Goal: Task Accomplishment & Management: Manage account settings

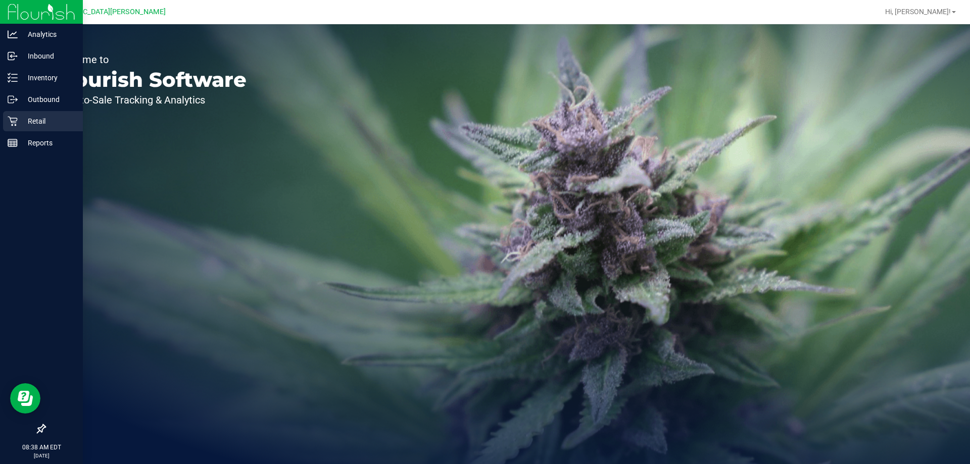
click at [36, 117] on p "Retail" at bounding box center [48, 121] width 61 height 12
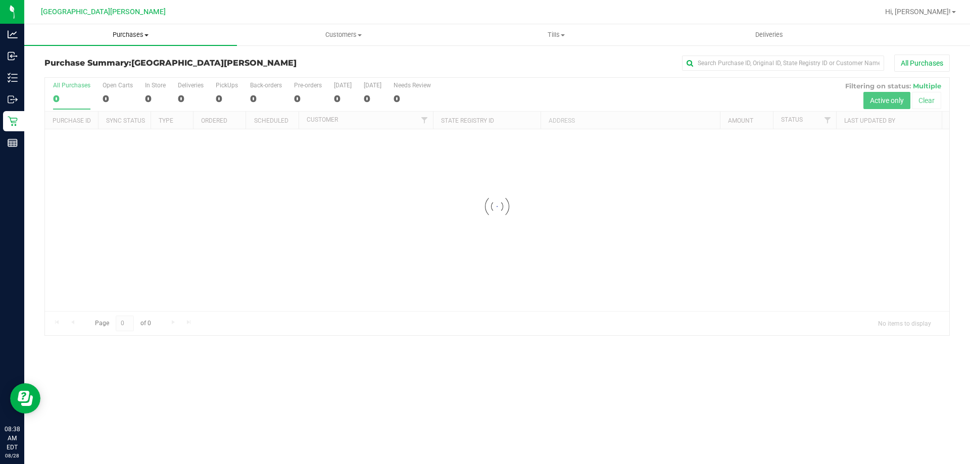
click at [130, 32] on span "Purchases" at bounding box center [130, 34] width 213 height 9
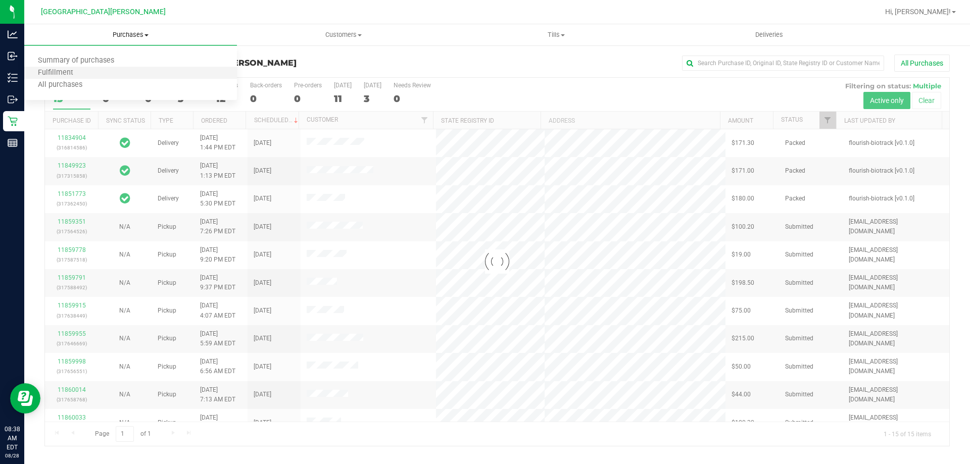
click at [122, 71] on li "Fulfillment" at bounding box center [130, 73] width 213 height 12
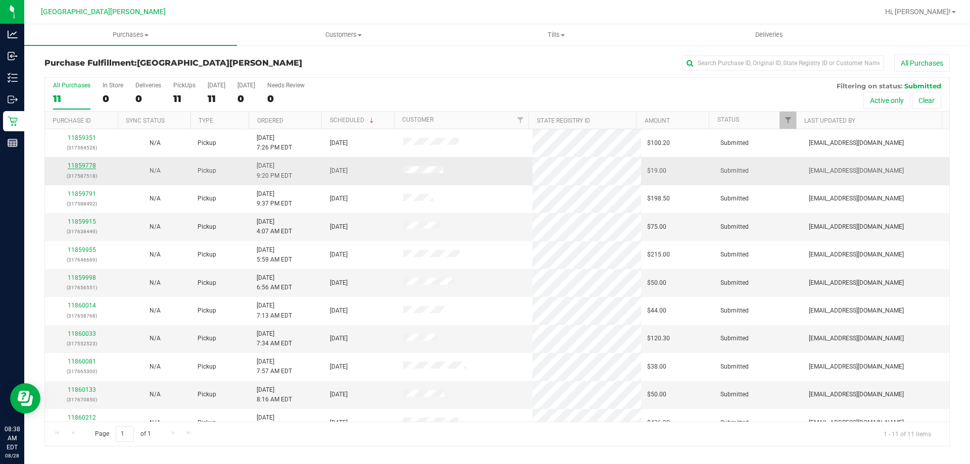
click at [83, 165] on link "11859778" at bounding box center [82, 165] width 28 height 7
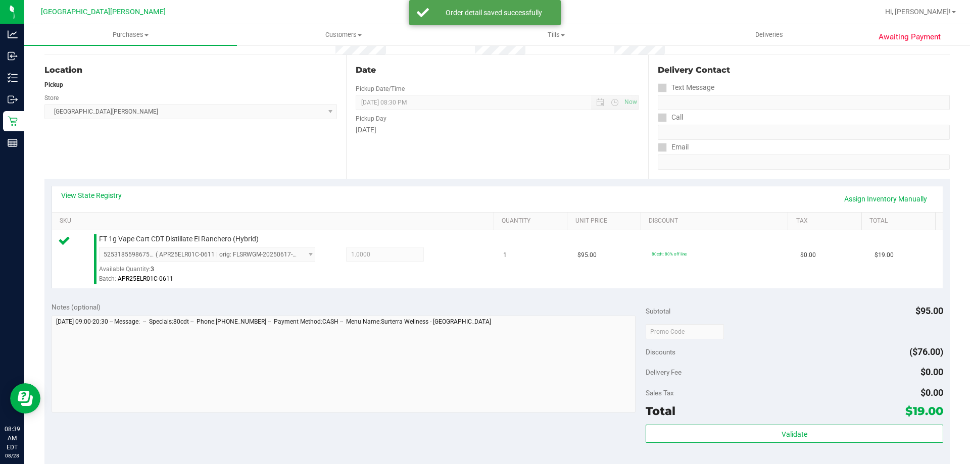
scroll to position [202, 0]
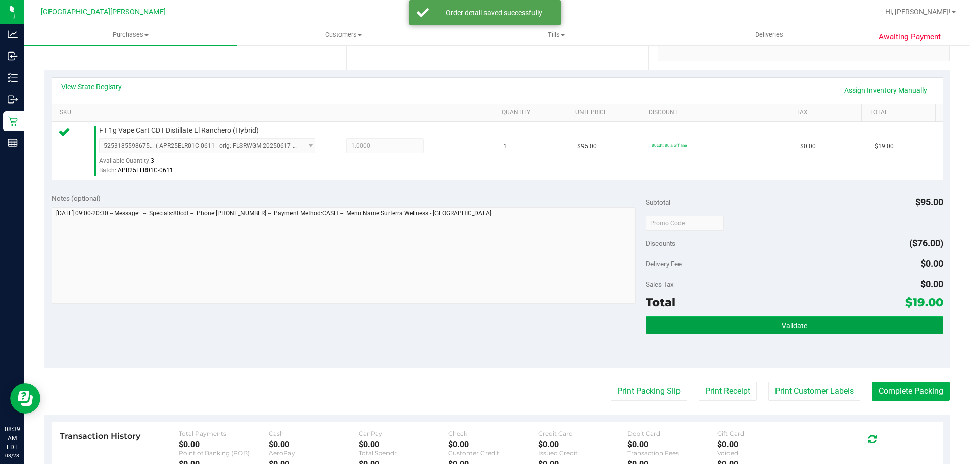
click at [705, 321] on button "Validate" at bounding box center [794, 325] width 297 height 18
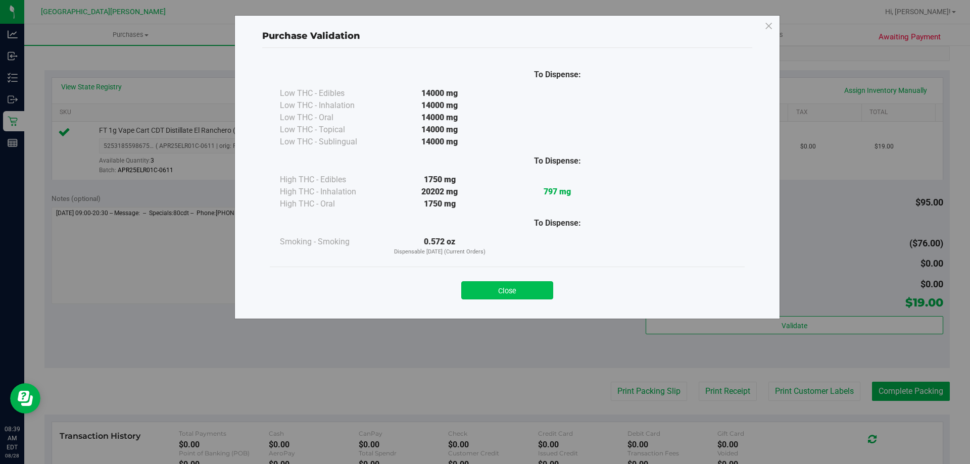
click at [527, 295] on button "Close" at bounding box center [507, 290] width 92 height 18
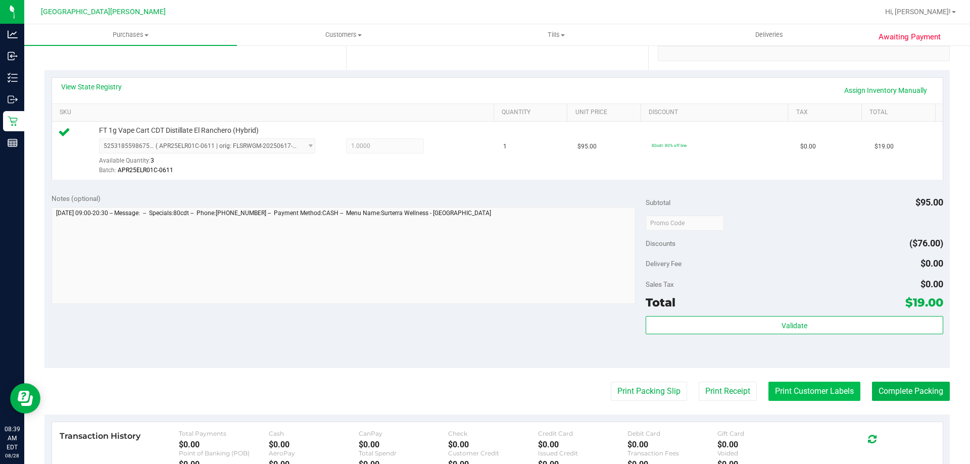
click at [820, 391] on button "Print Customer Labels" at bounding box center [814, 391] width 92 height 19
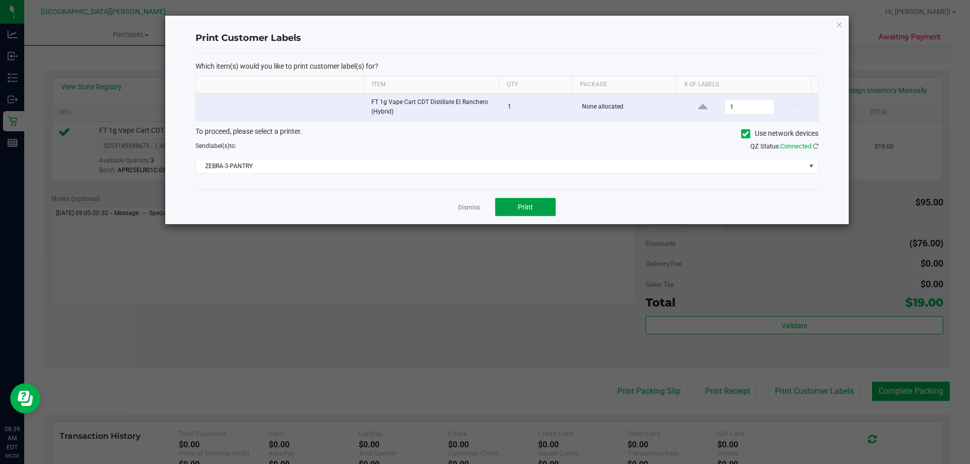
click at [519, 204] on span "Print" at bounding box center [525, 207] width 15 height 8
drag, startPoint x: 473, startPoint y: 209, endPoint x: 484, endPoint y: 221, distance: 16.1
click at [473, 210] on link "Dismiss" at bounding box center [469, 208] width 22 height 9
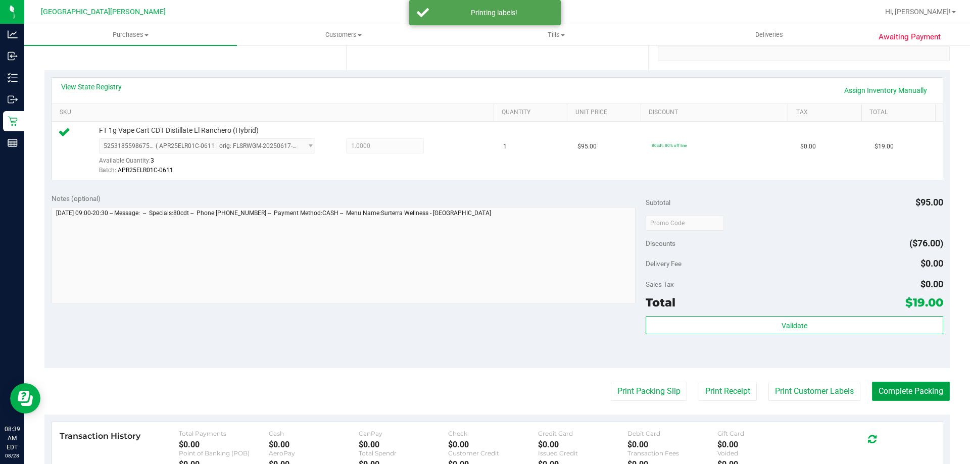
click at [888, 392] on button "Complete Packing" at bounding box center [911, 391] width 78 height 19
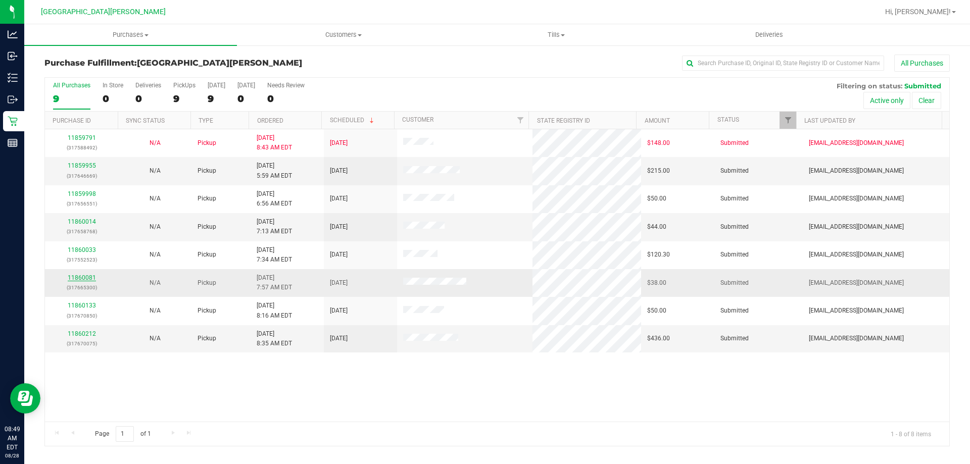
click at [79, 280] on link "11860081" at bounding box center [82, 277] width 28 height 7
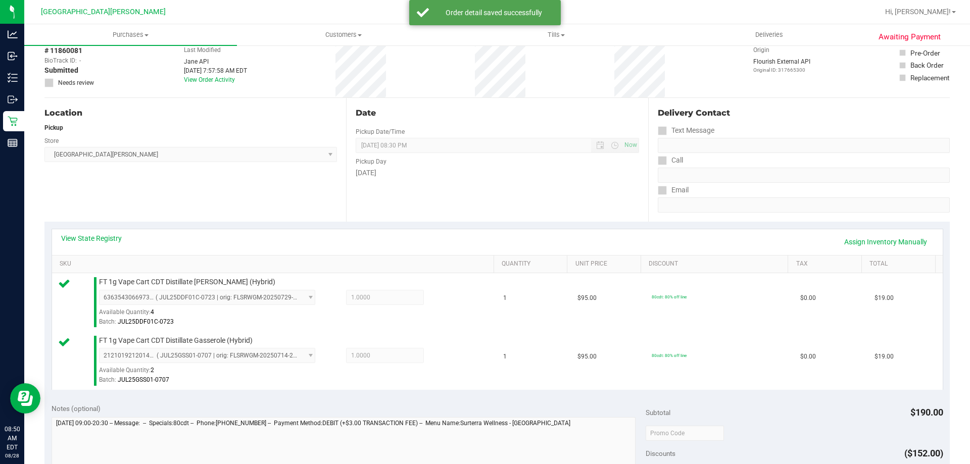
scroll to position [152, 0]
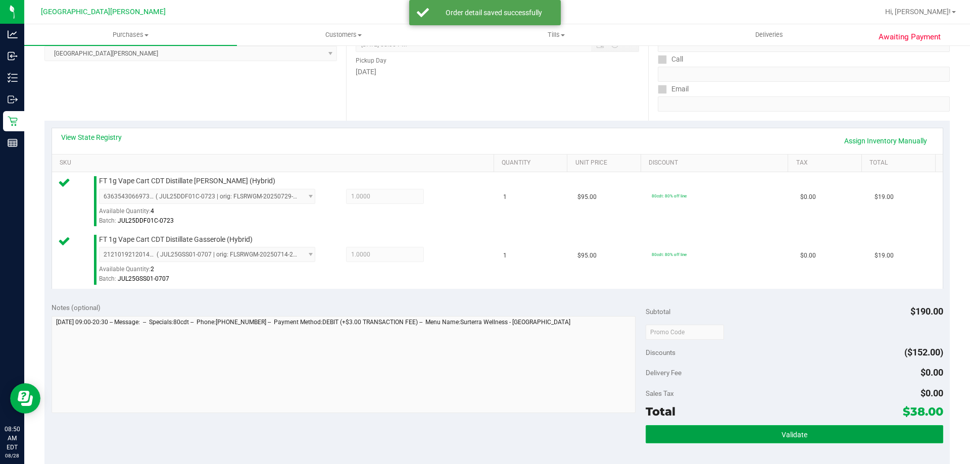
click at [784, 433] on span "Validate" at bounding box center [795, 435] width 26 height 8
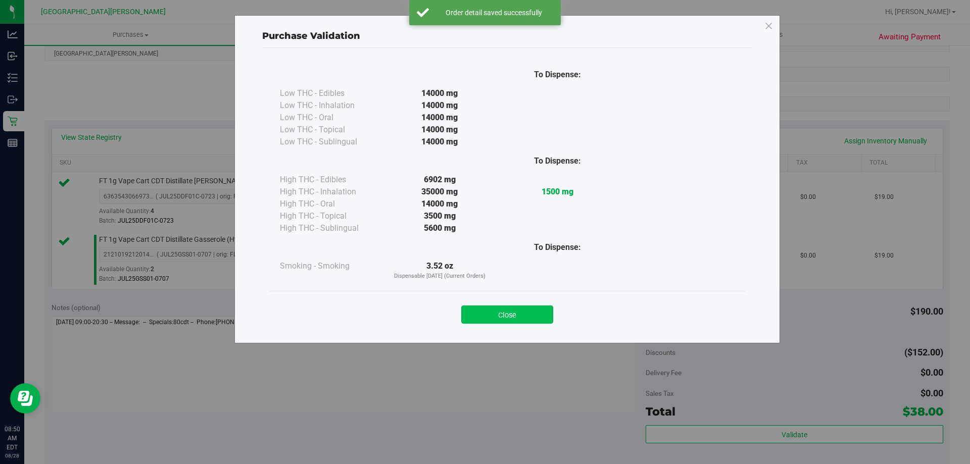
click at [519, 318] on button "Close" at bounding box center [507, 315] width 92 height 18
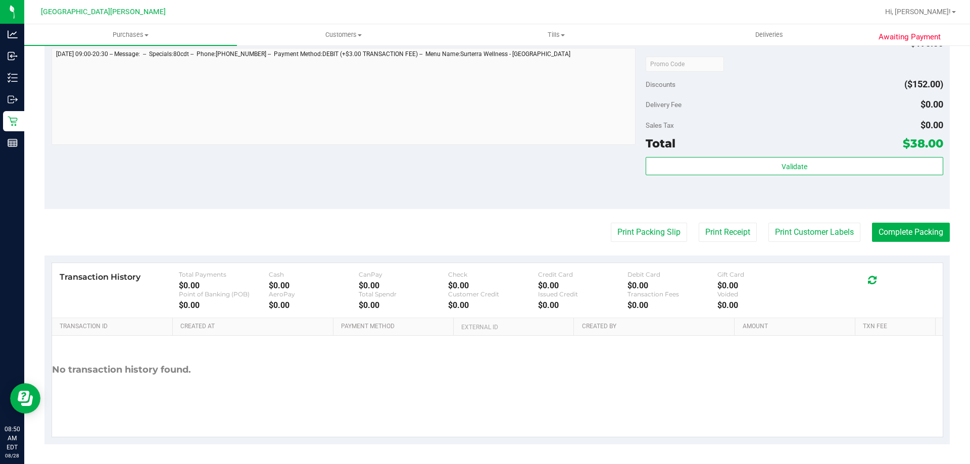
scroll to position [420, 0]
click at [794, 233] on button "Print Customer Labels" at bounding box center [814, 231] width 92 height 19
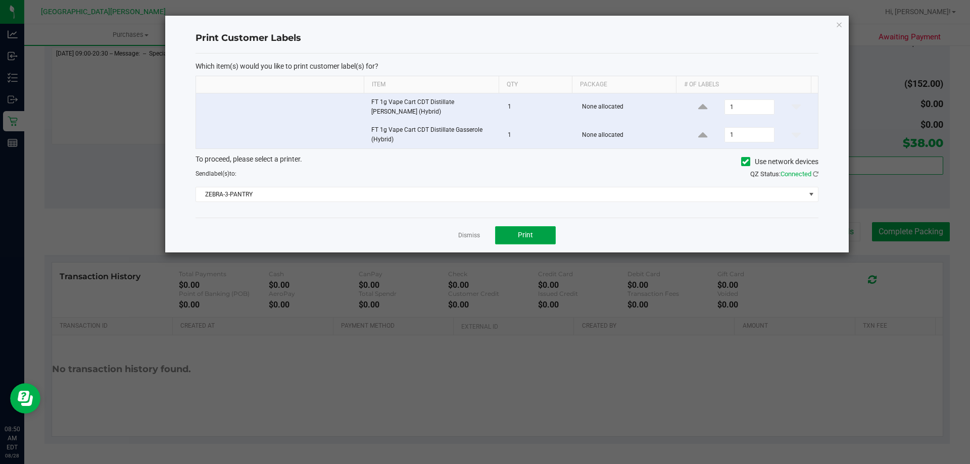
click at [514, 233] on button "Print" at bounding box center [525, 235] width 61 height 18
click at [472, 233] on link "Dismiss" at bounding box center [469, 235] width 22 height 9
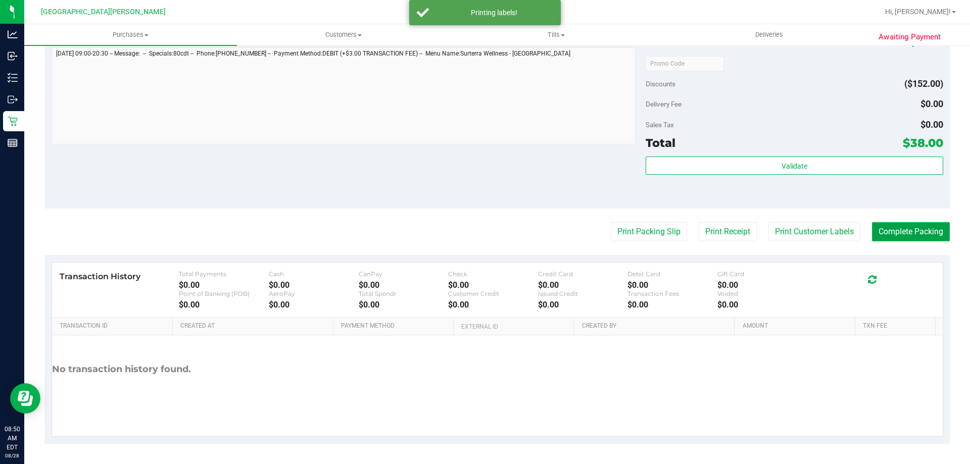
click at [887, 230] on button "Complete Packing" at bounding box center [911, 231] width 78 height 19
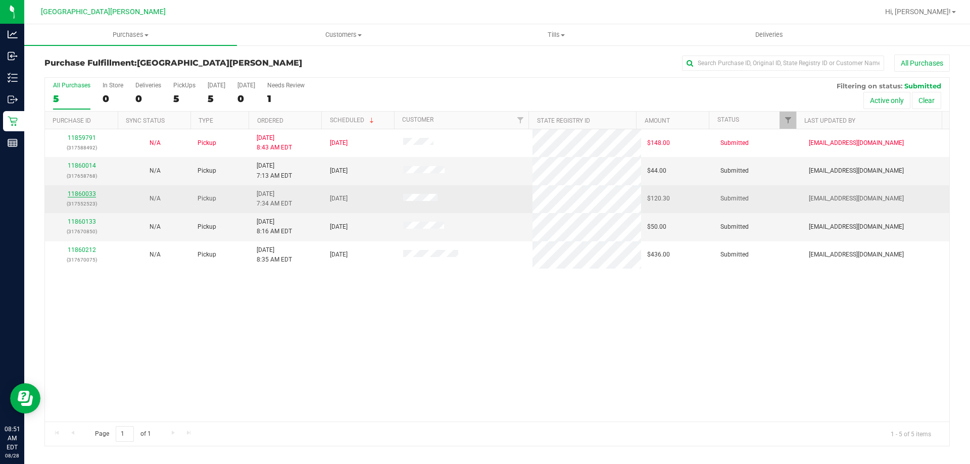
click at [86, 193] on link "11860033" at bounding box center [82, 193] width 28 height 7
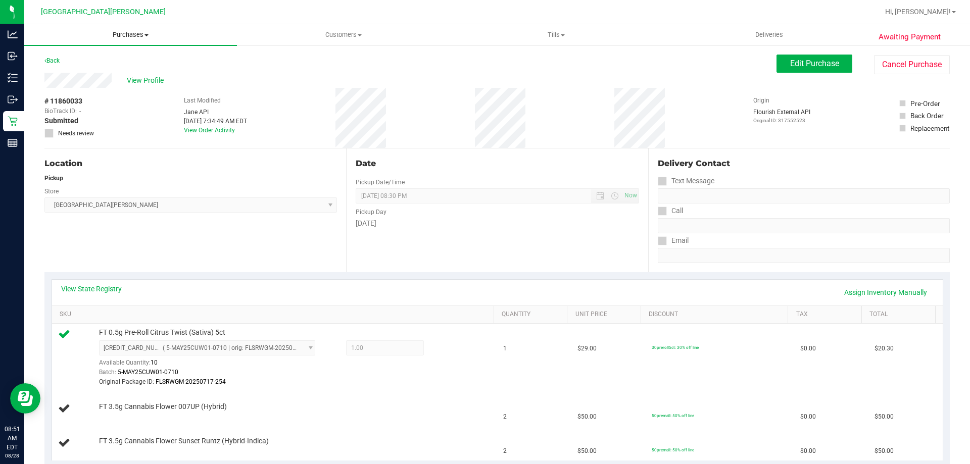
click at [128, 29] on uib-tab-heading "Purchases Summary of purchases Fulfillment All purchases" at bounding box center [130, 34] width 213 height 21
click at [120, 72] on li "Fulfillment" at bounding box center [130, 73] width 213 height 12
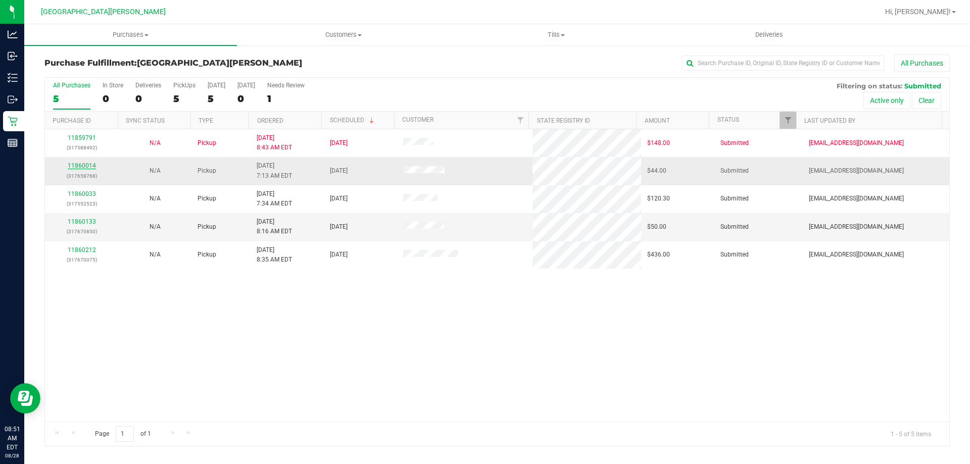
click at [83, 165] on link "11860014" at bounding box center [82, 165] width 28 height 7
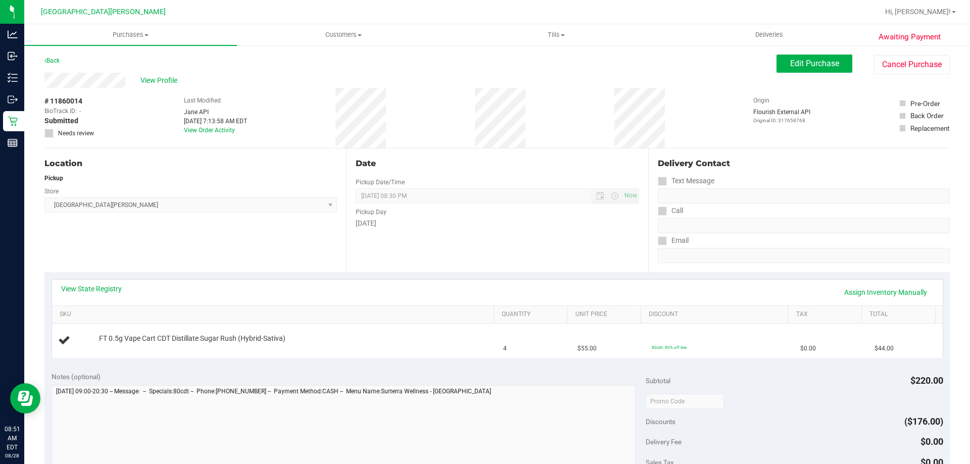
scroll to position [51, 0]
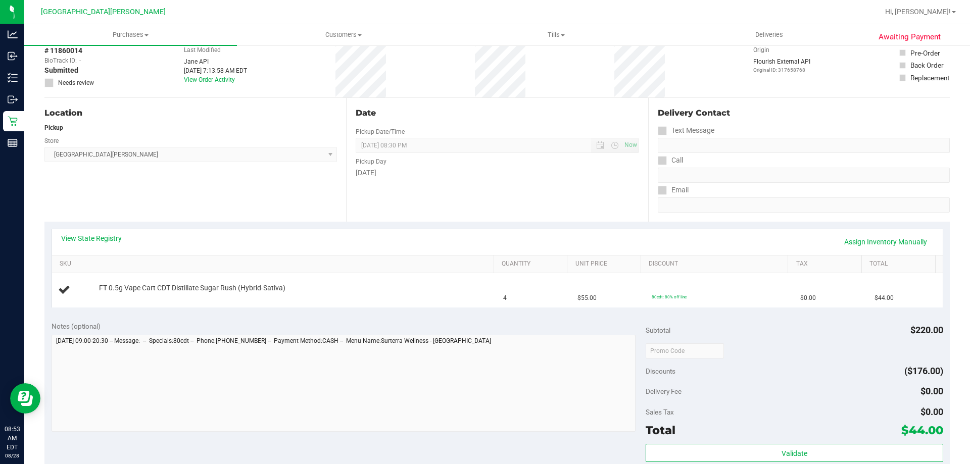
click at [117, 182] on div "Location Pickup Store [GEOGRAPHIC_DATA][PERSON_NAME] Select Store [PERSON_NAME]…" at bounding box center [195, 160] width 302 height 124
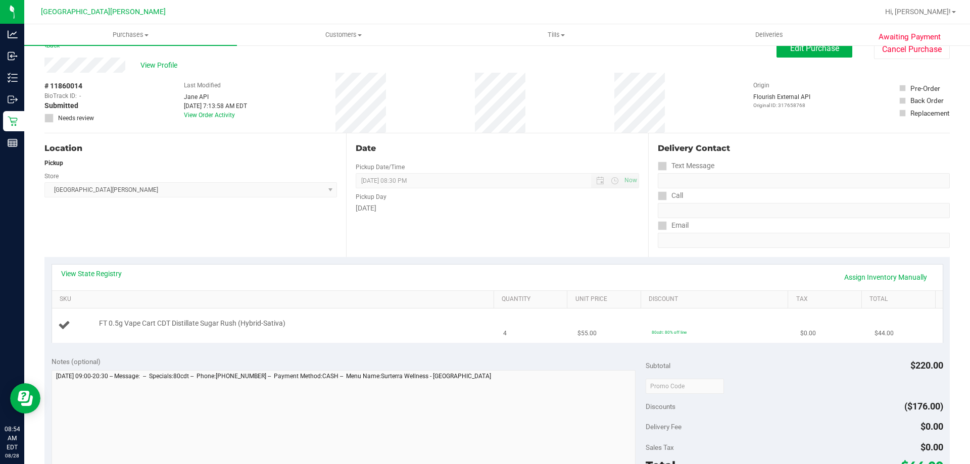
scroll to position [0, 0]
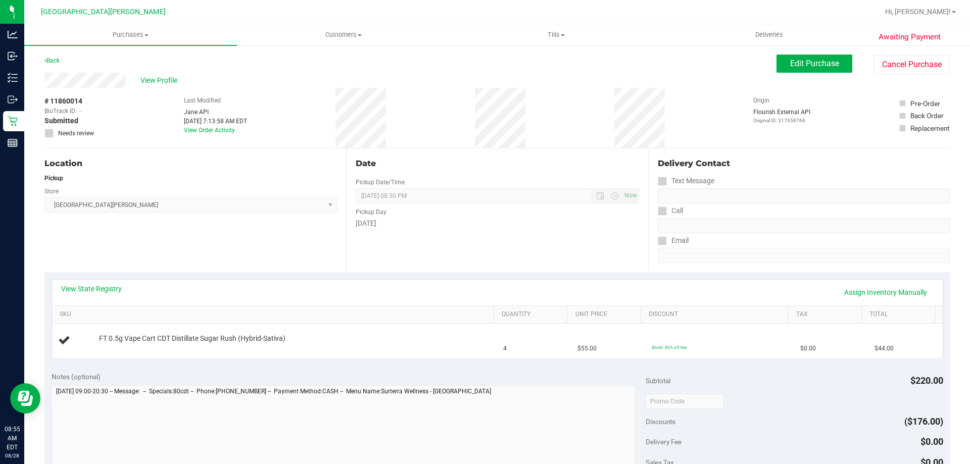
click at [328, 114] on div "# 11860014 BioTrack ID: - Submitted Needs review Last Modified [PERSON_NAME] AP…" at bounding box center [496, 118] width 905 height 60
click at [817, 68] on span "Edit Purchase" at bounding box center [814, 64] width 49 height 10
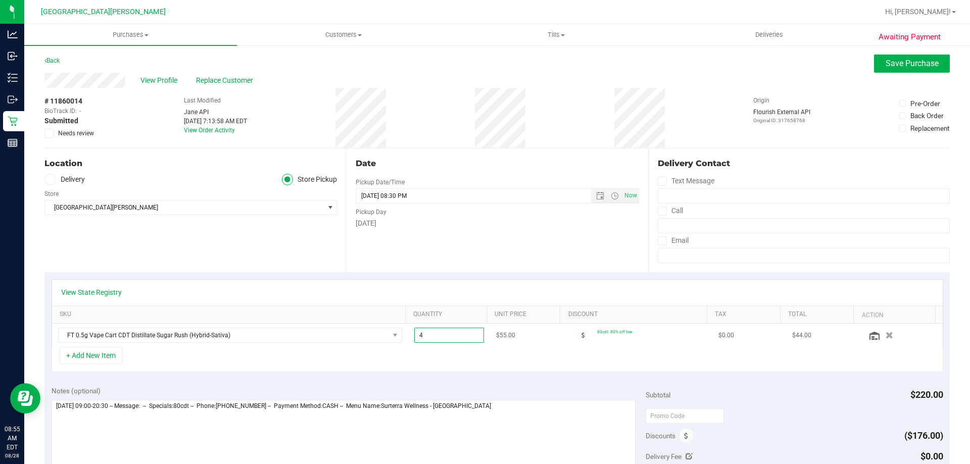
click at [423, 333] on span "4.00 4" at bounding box center [449, 335] width 70 height 15
click at [424, 333] on input "4" at bounding box center [449, 335] width 69 height 14
type input "3"
type input "2"
type input "2.00"
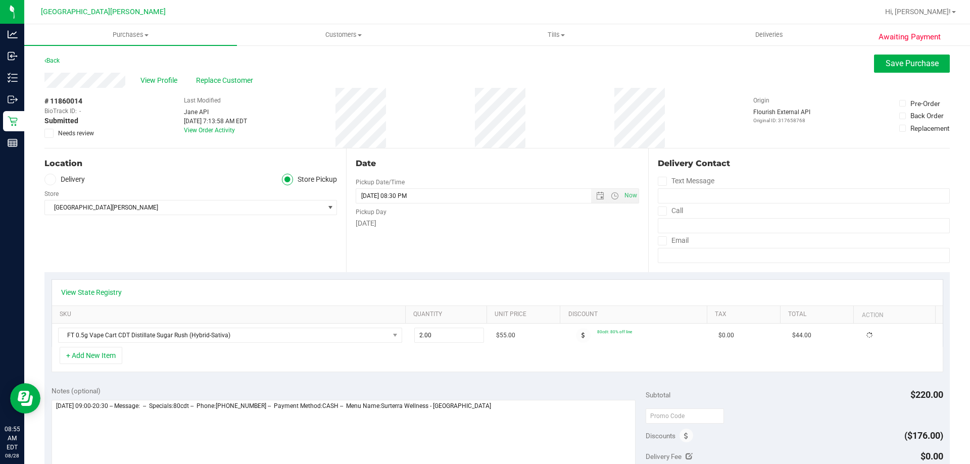
click at [405, 349] on div "+ Add New Item" at bounding box center [498, 359] width 892 height 25
click at [910, 69] on button "Save Purchase" at bounding box center [912, 64] width 76 height 18
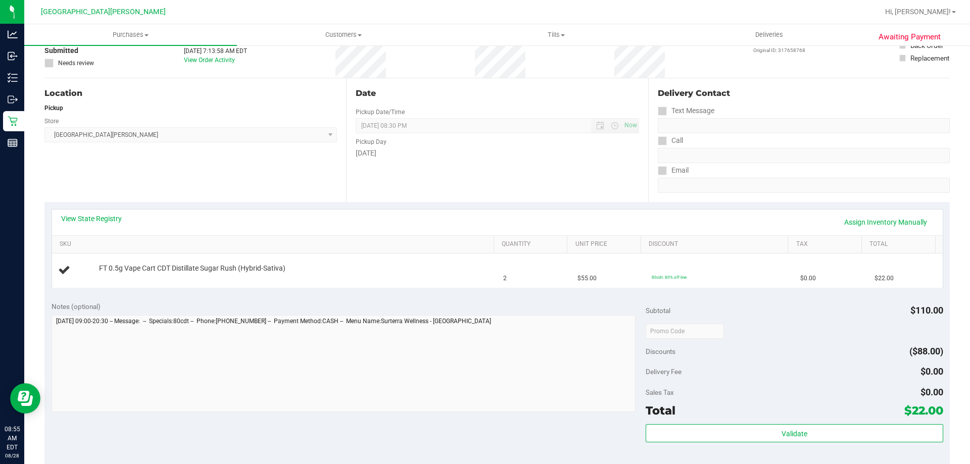
scroll to position [202, 0]
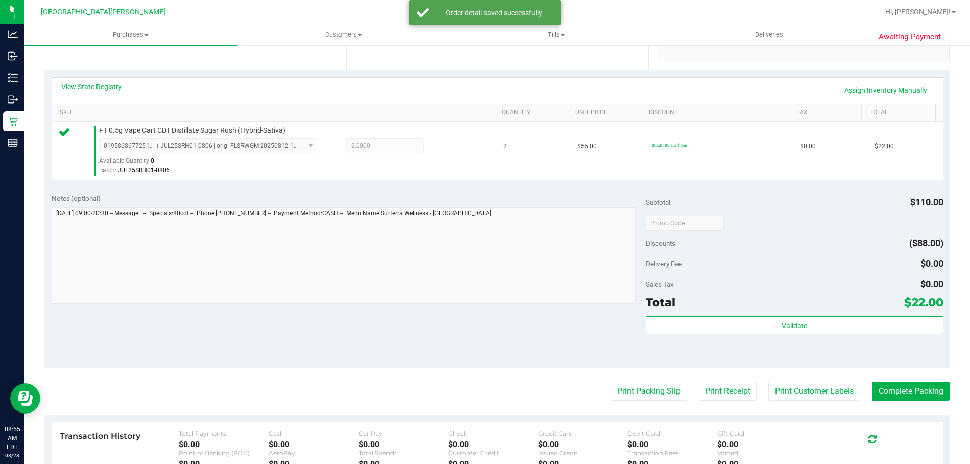
click at [761, 336] on div "Validate" at bounding box center [794, 338] width 297 height 45
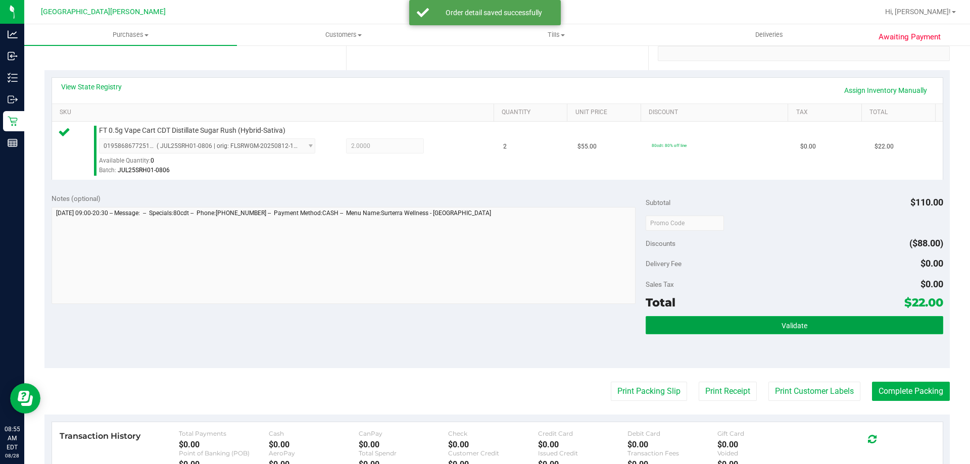
click at [762, 333] on button "Validate" at bounding box center [794, 325] width 297 height 18
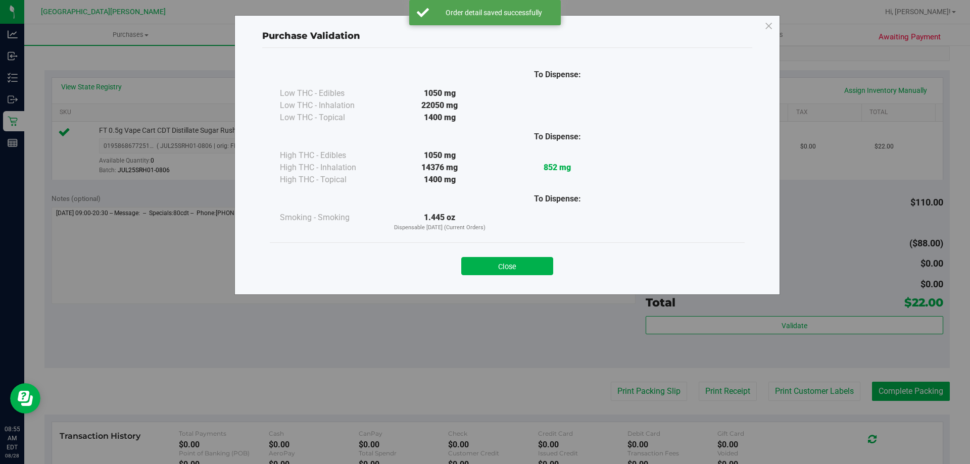
click at [539, 277] on div "Close" at bounding box center [507, 262] width 475 height 41
click at [517, 263] on button "Close" at bounding box center [507, 266] width 92 height 18
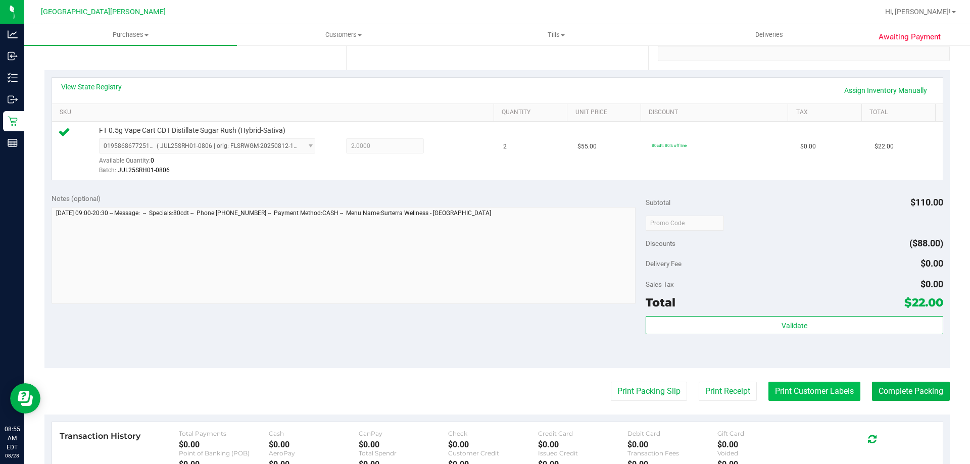
click at [800, 389] on button "Print Customer Labels" at bounding box center [814, 391] width 92 height 19
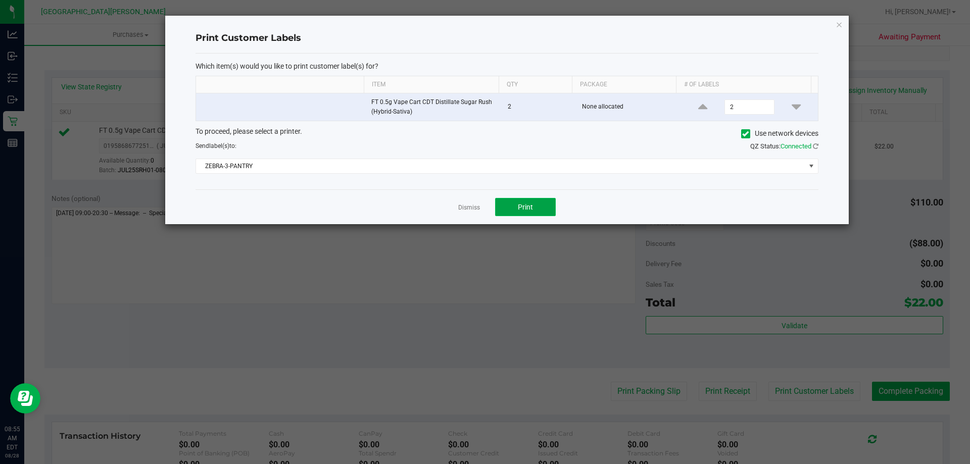
click at [520, 209] on span "Print" at bounding box center [525, 207] width 15 height 8
click at [468, 209] on link "Dismiss" at bounding box center [469, 208] width 22 height 9
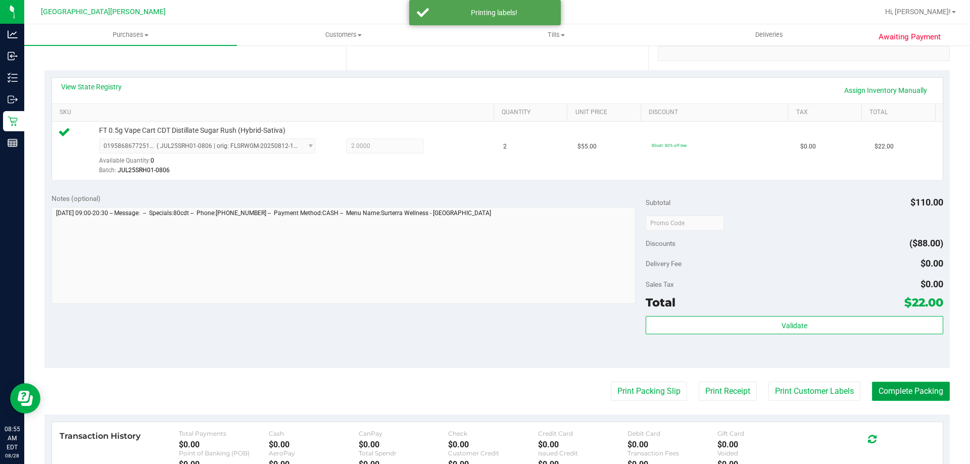
click at [891, 393] on button "Complete Packing" at bounding box center [911, 391] width 78 height 19
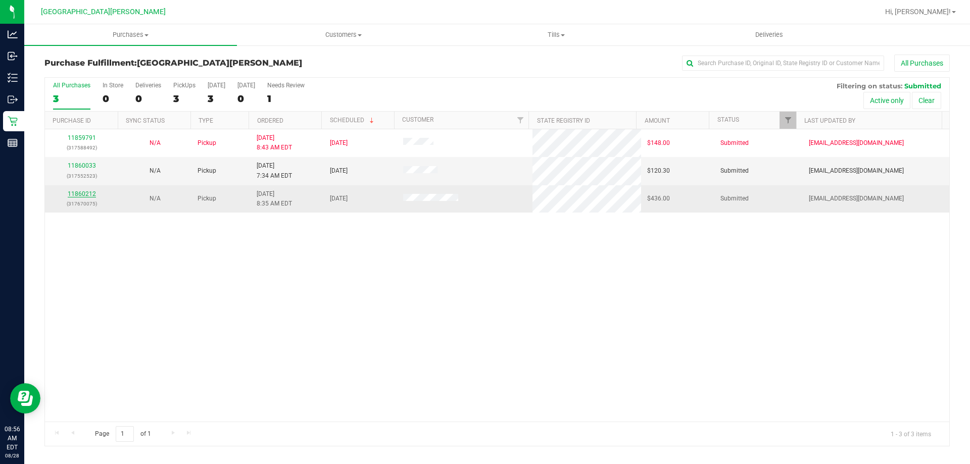
click at [76, 195] on link "11860212" at bounding box center [82, 193] width 28 height 7
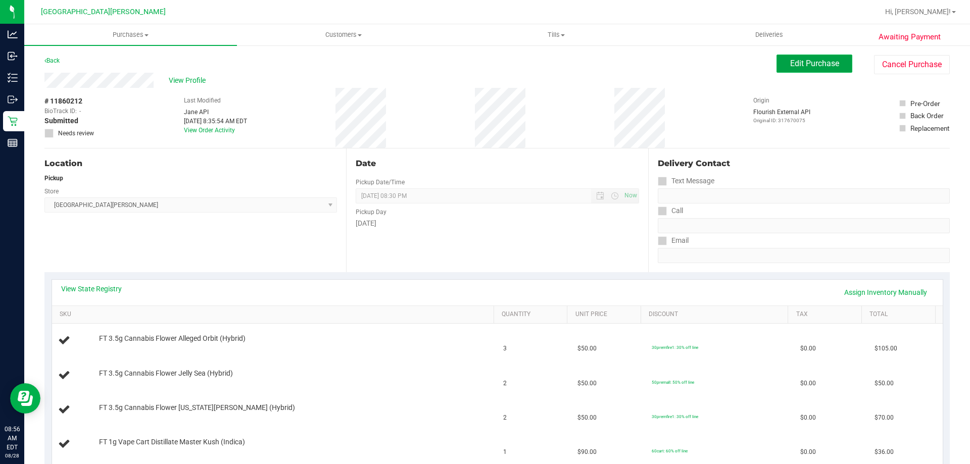
click at [821, 66] on span "Edit Purchase" at bounding box center [814, 64] width 49 height 10
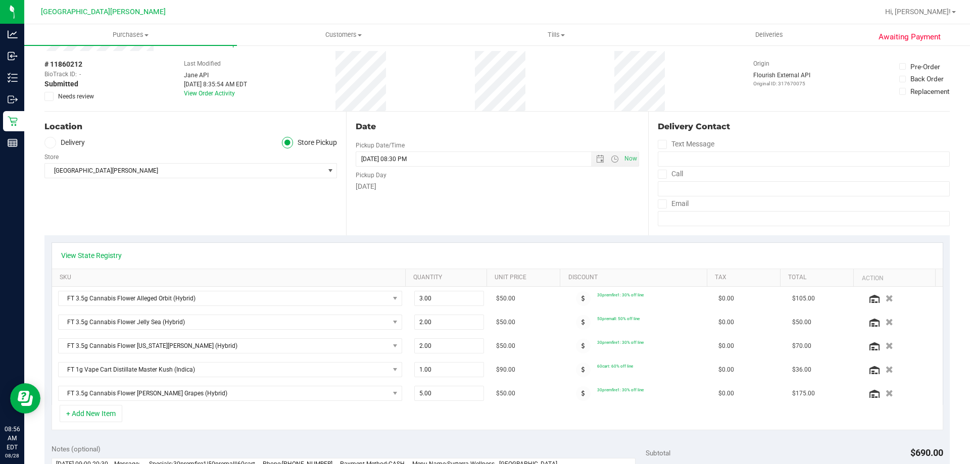
scroll to position [101, 0]
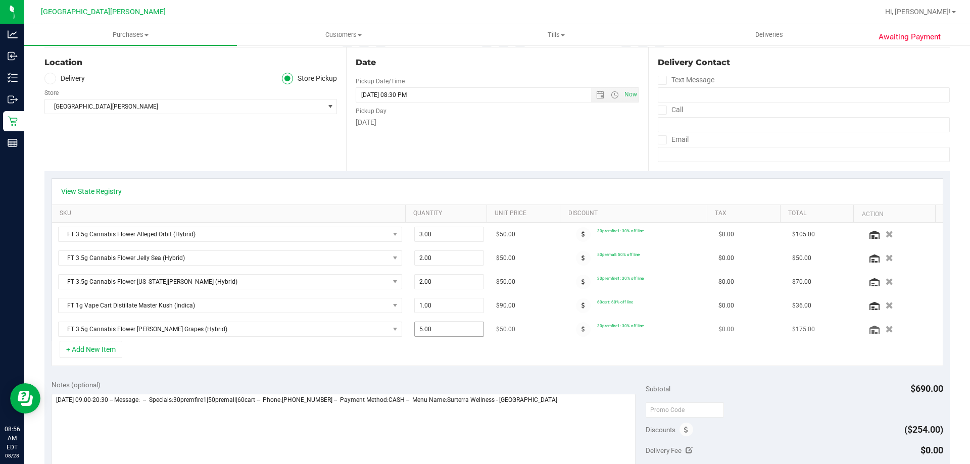
click at [443, 327] on span "5.00 5" at bounding box center [449, 329] width 70 height 15
click at [443, 328] on input "5" at bounding box center [449, 329] width 69 height 14
type input "4"
type input "4.00"
click at [528, 336] on td "$50.00" at bounding box center [527, 329] width 74 height 23
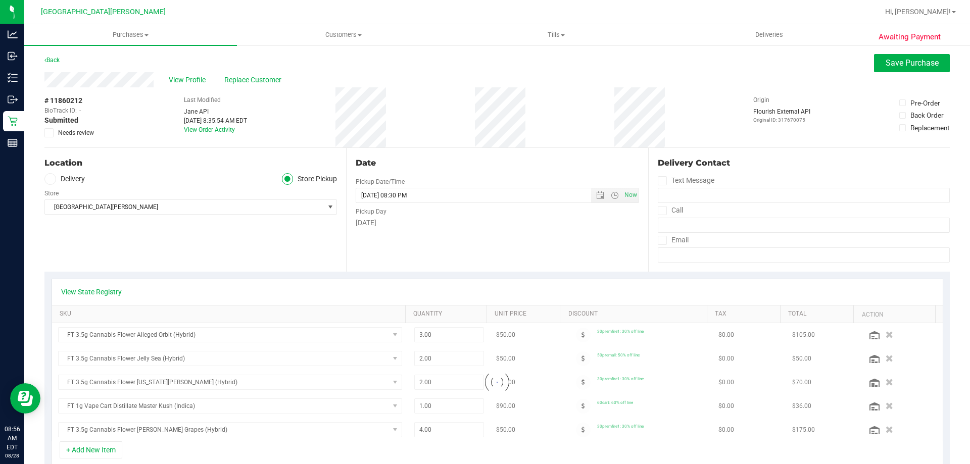
scroll to position [0, 0]
click at [915, 69] on button "Save Purchase" at bounding box center [912, 64] width 76 height 18
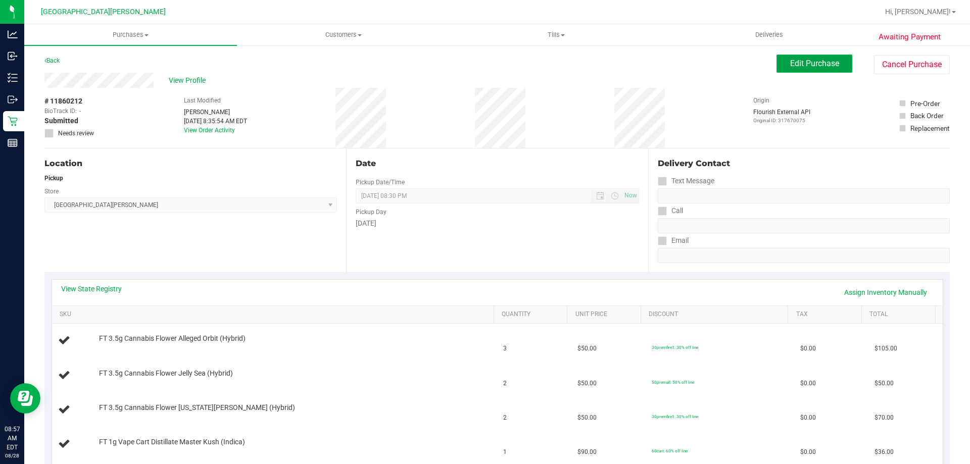
click at [829, 72] on button "Edit Purchase" at bounding box center [814, 64] width 76 height 18
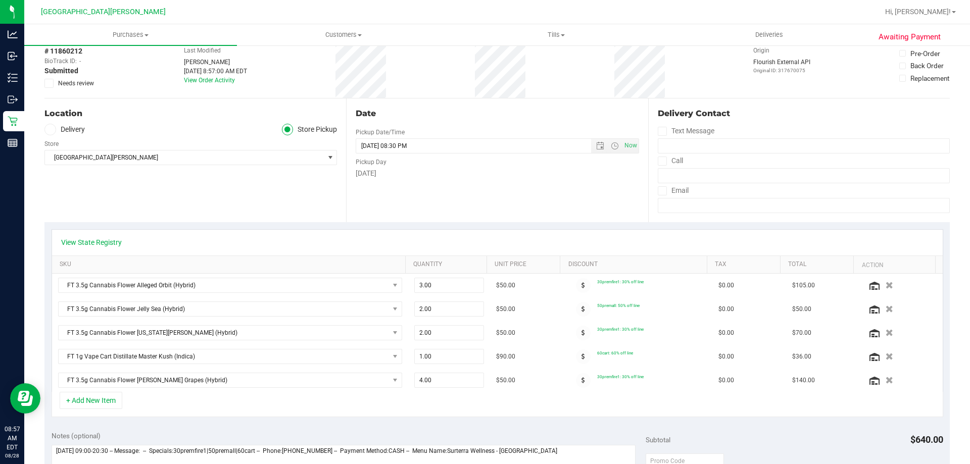
scroll to position [202, 0]
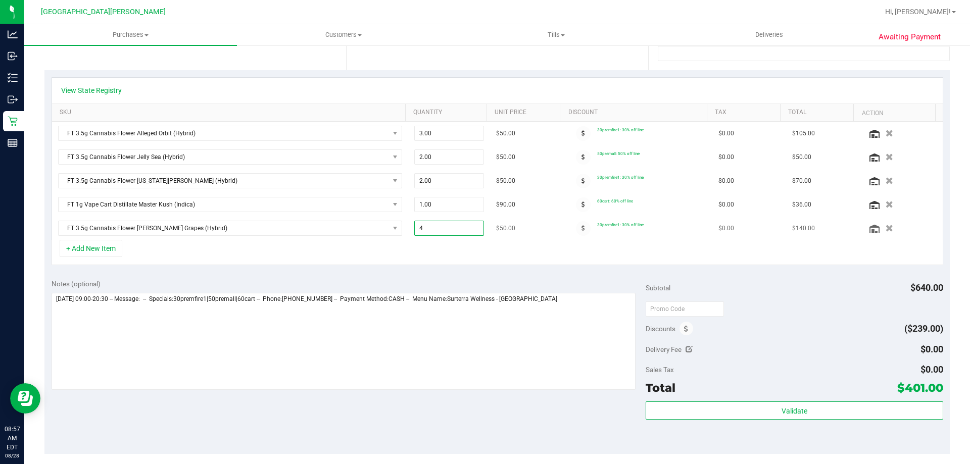
click at [433, 227] on span "4.00 4" at bounding box center [449, 228] width 70 height 15
click at [432, 228] on input "4" at bounding box center [449, 228] width 69 height 14
type input "5"
type input "5.00"
click at [552, 249] on div "+ Add New Item" at bounding box center [498, 252] width 892 height 25
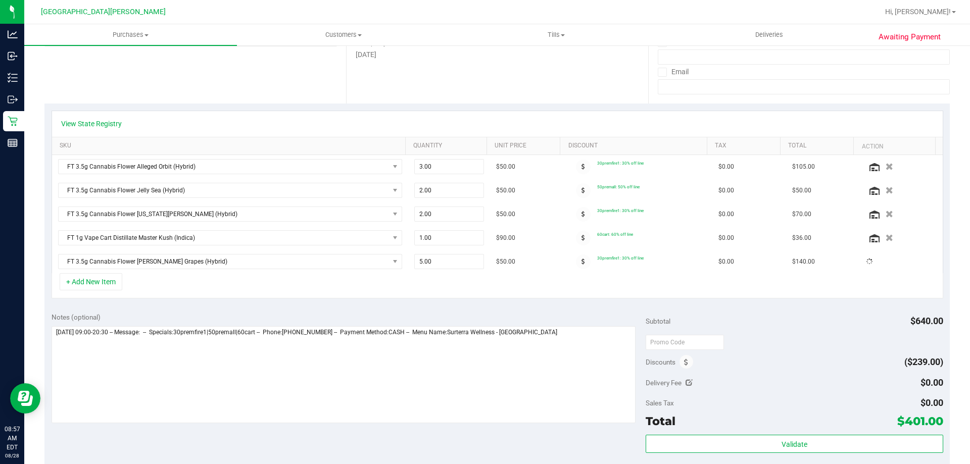
scroll to position [0, 0]
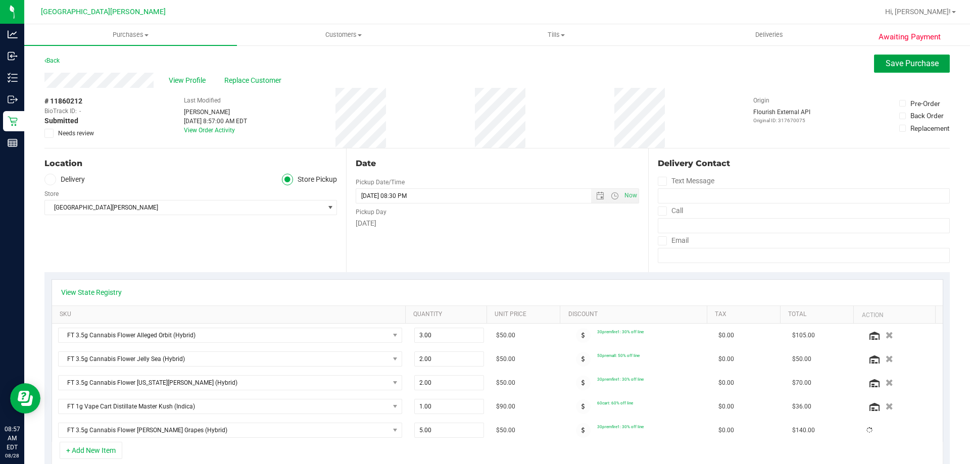
drag, startPoint x: 912, startPoint y: 69, endPoint x: 789, endPoint y: 157, distance: 151.5
click at [912, 71] on button "Save Purchase" at bounding box center [912, 64] width 76 height 18
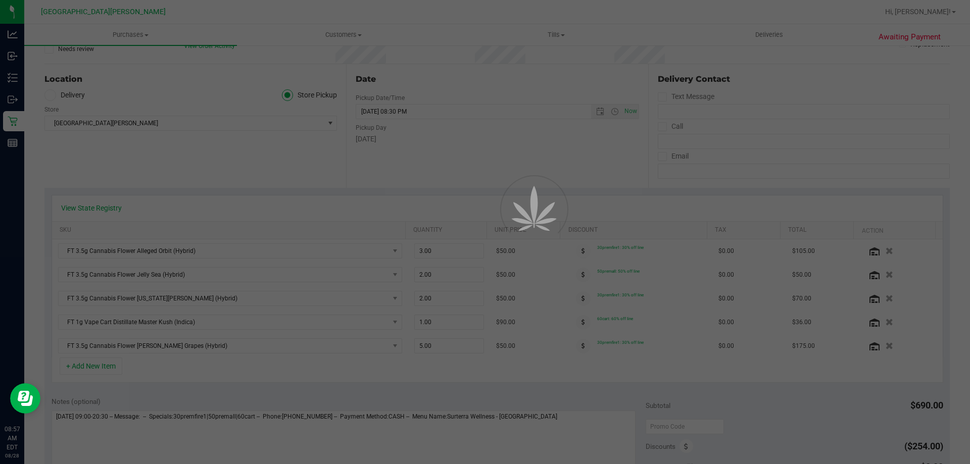
scroll to position [101, 0]
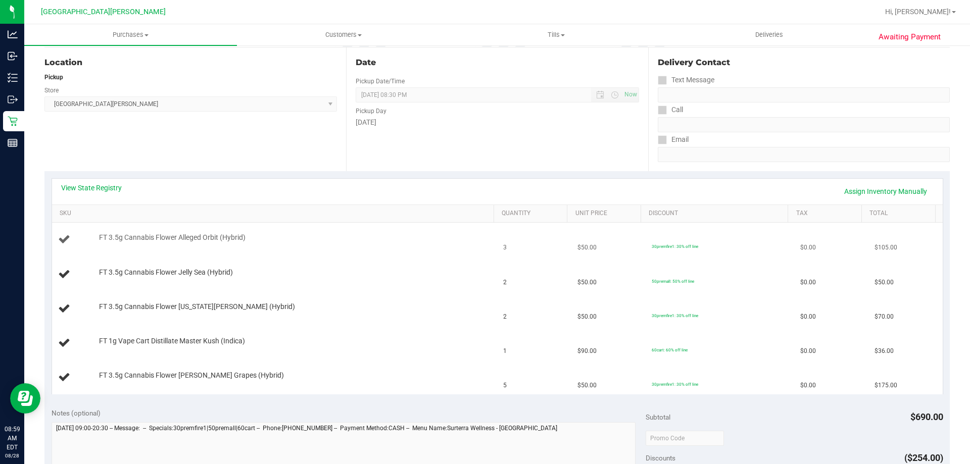
click at [346, 247] on div "FT 3.5g Cannabis Flower Alleged Orbit (Hybrid)" at bounding box center [274, 240] width 433 height 14
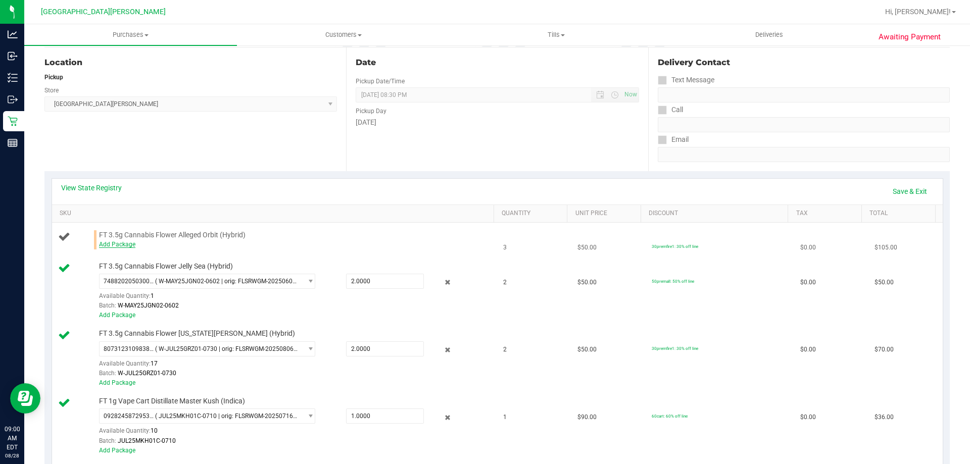
click at [121, 244] on link "Add Package" at bounding box center [117, 244] width 36 height 7
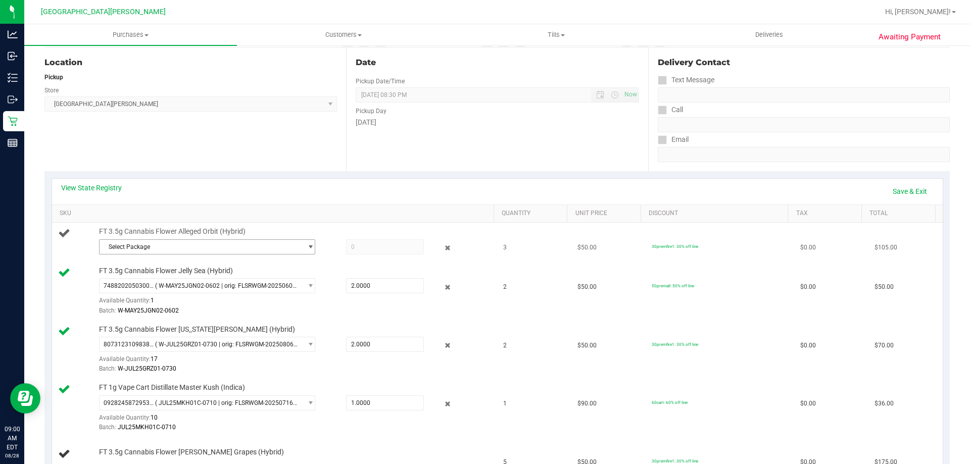
click at [179, 249] on span "Select Package" at bounding box center [201, 247] width 203 height 14
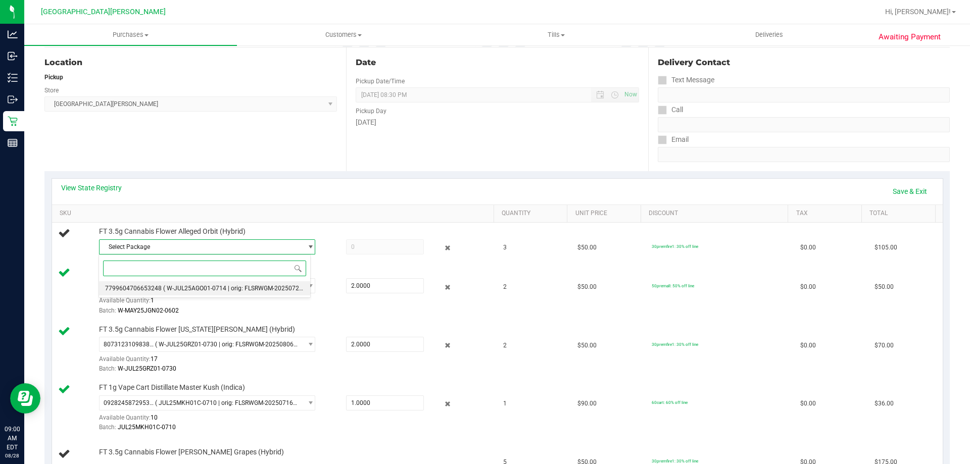
click at [176, 289] on span "( W-JUL25AGO01-0714 | orig: FLSRWGM-20250721-3605 )" at bounding box center [242, 288] width 159 height 7
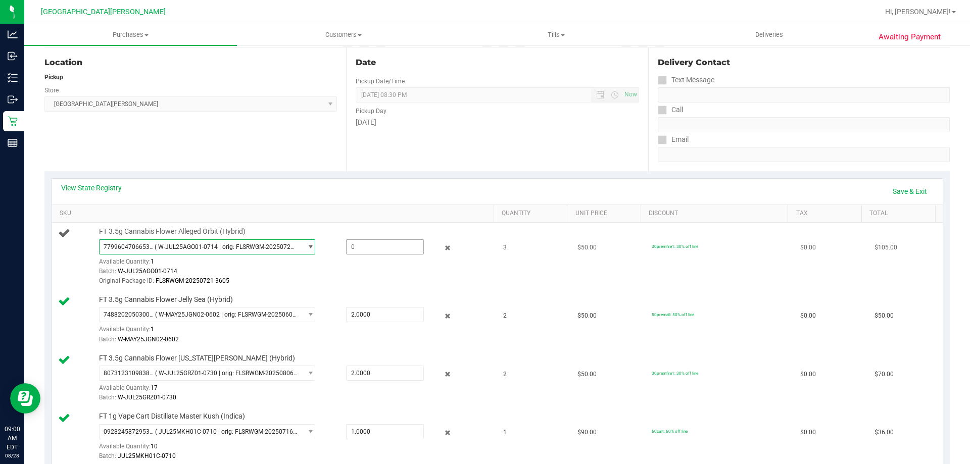
click at [359, 246] on span at bounding box center [385, 246] width 78 height 15
type input "1"
type input "1.0000"
click at [375, 280] on div "Original Package ID: FLSRWGM-20250721-3605" at bounding box center [294, 281] width 390 height 10
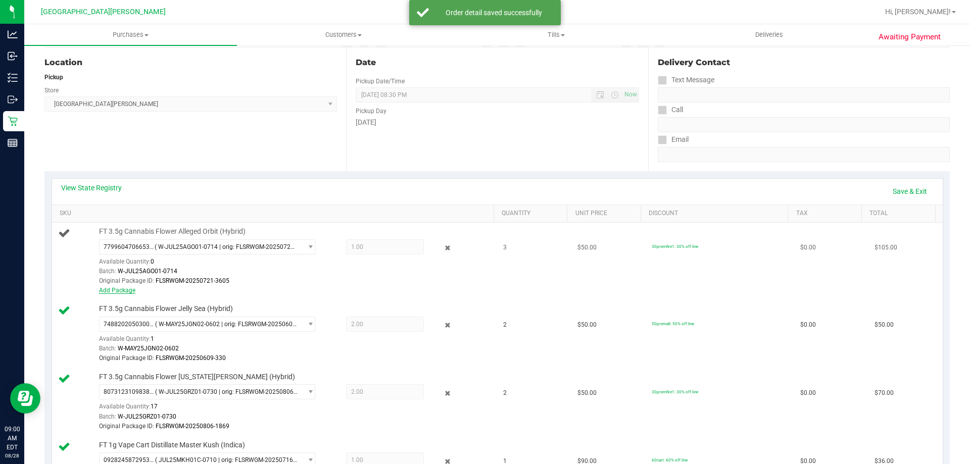
click at [122, 288] on link "Add Package" at bounding box center [117, 290] width 36 height 7
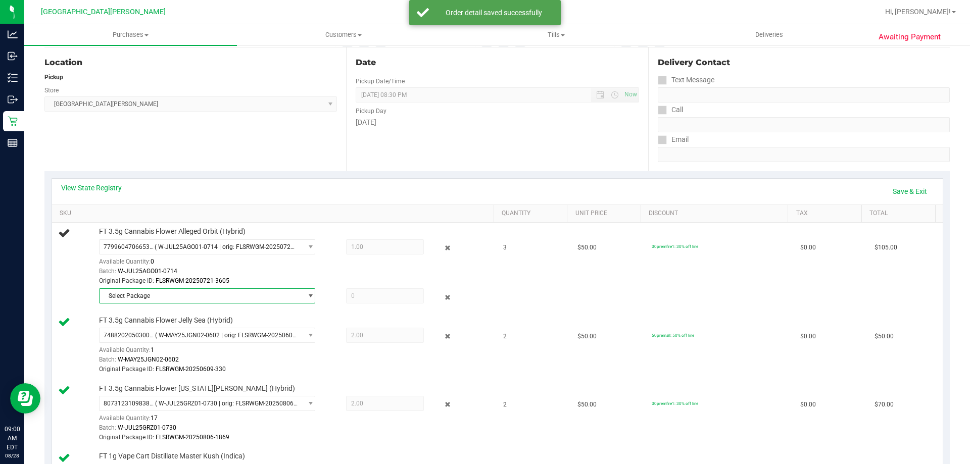
click at [213, 297] on span "Select Package" at bounding box center [201, 296] width 203 height 14
click at [234, 335] on span "( W-JUL25AGO01-0714 | orig: FLSRWGM-20250721-3611 )" at bounding box center [242, 337] width 159 height 7
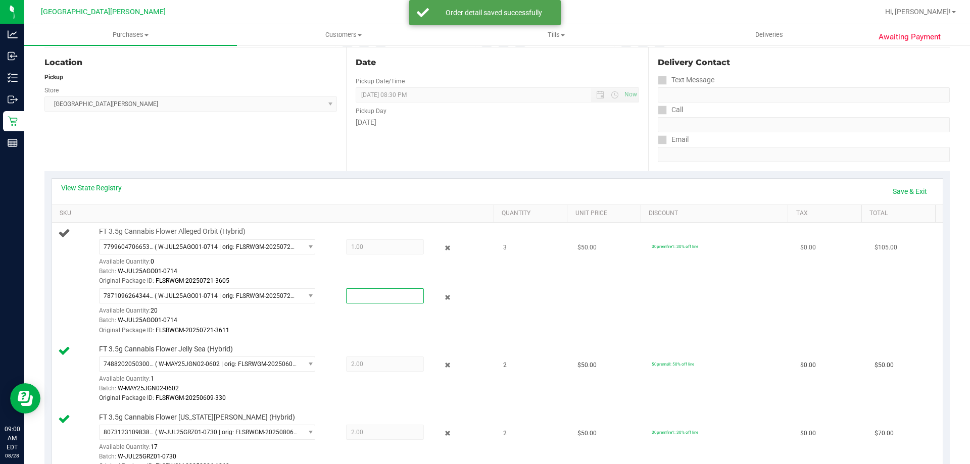
click at [355, 302] on span at bounding box center [385, 295] width 78 height 15
click at [355, 302] on input "text" at bounding box center [385, 296] width 77 height 14
type input "2"
type input "2.0000"
click at [509, 295] on td "3" at bounding box center [534, 281] width 74 height 117
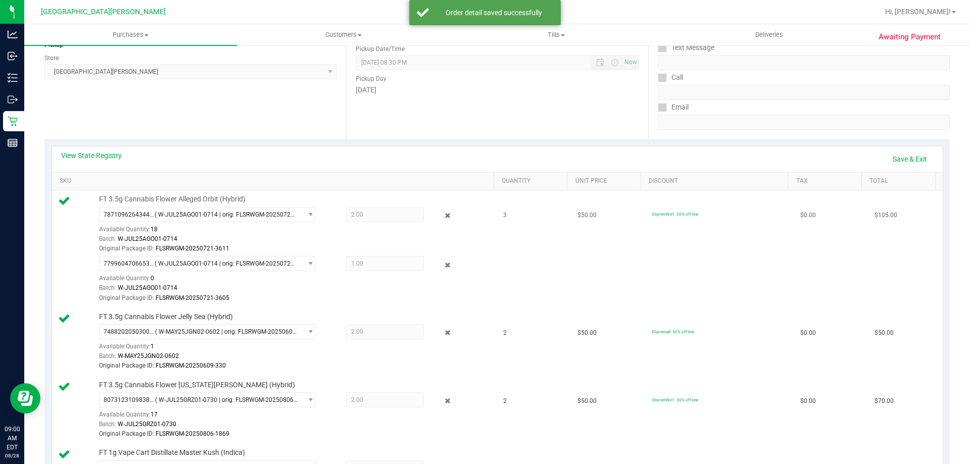
scroll to position [152, 0]
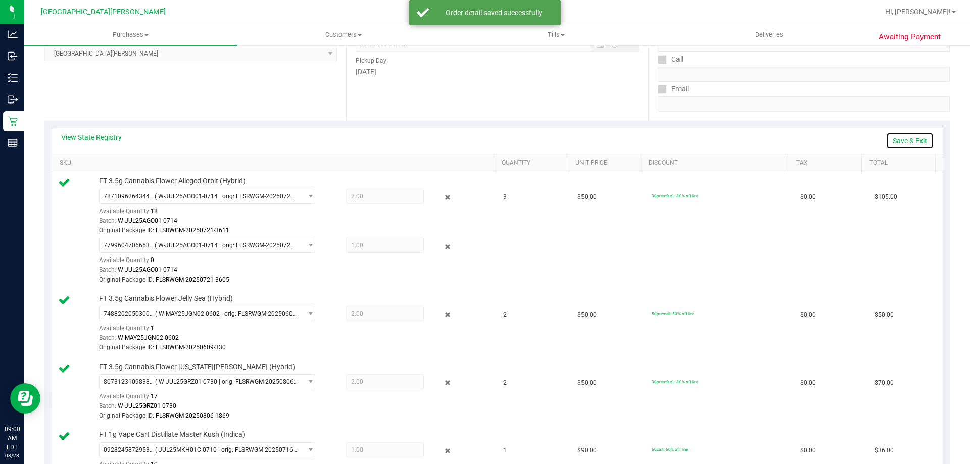
click at [890, 143] on link "Save & Exit" at bounding box center [909, 140] width 47 height 17
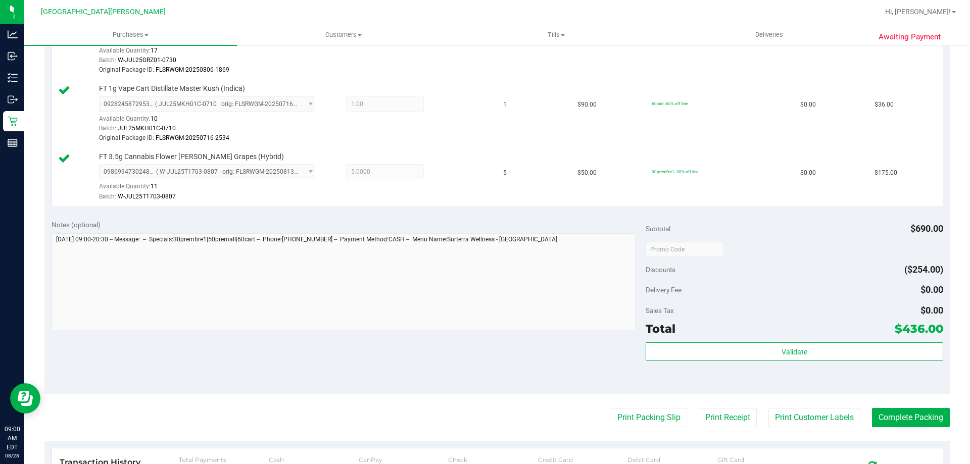
scroll to position [556, 0]
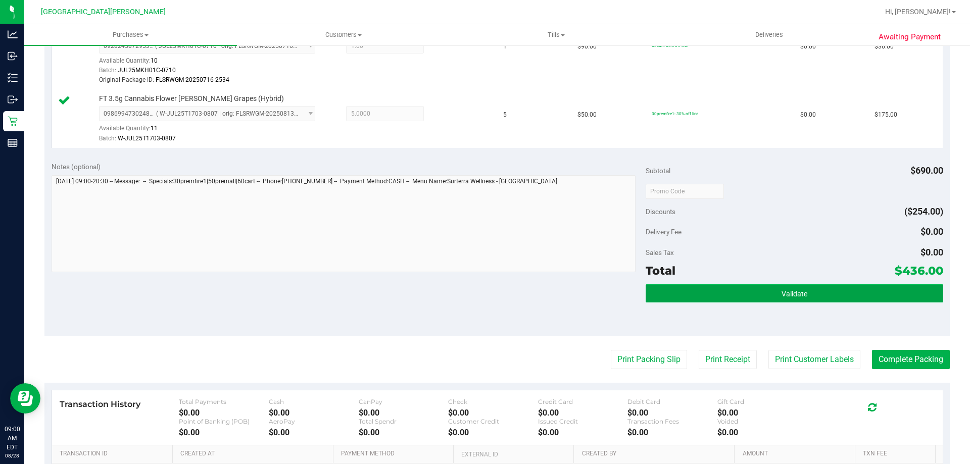
click at [695, 294] on button "Validate" at bounding box center [794, 293] width 297 height 18
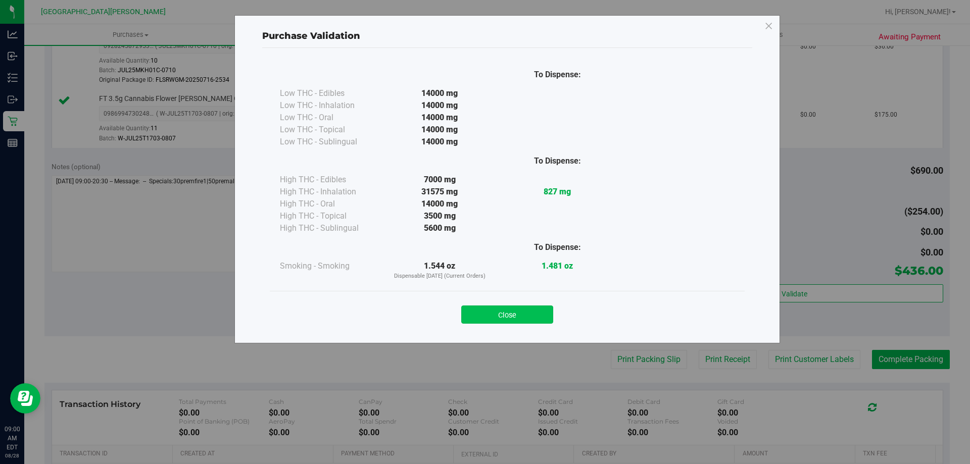
click at [529, 317] on button "Close" at bounding box center [507, 315] width 92 height 18
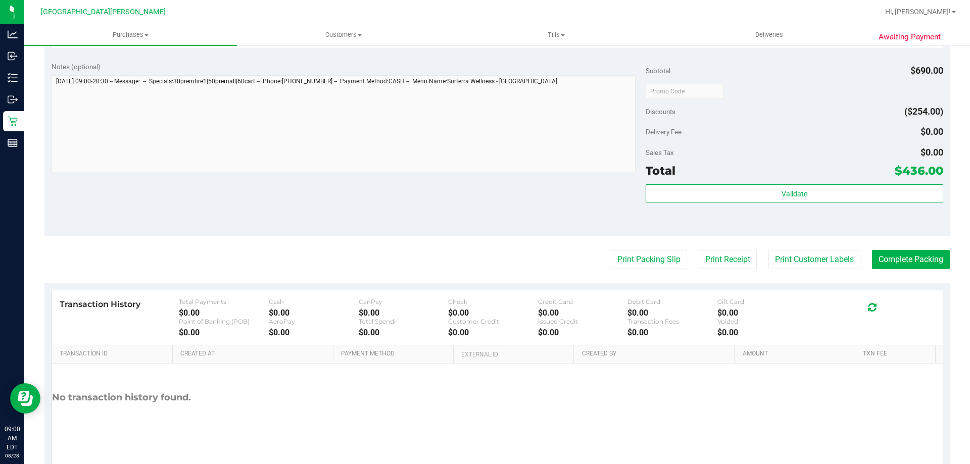
scroll to position [657, 0]
click at [804, 255] on button "Print Customer Labels" at bounding box center [814, 258] width 92 height 19
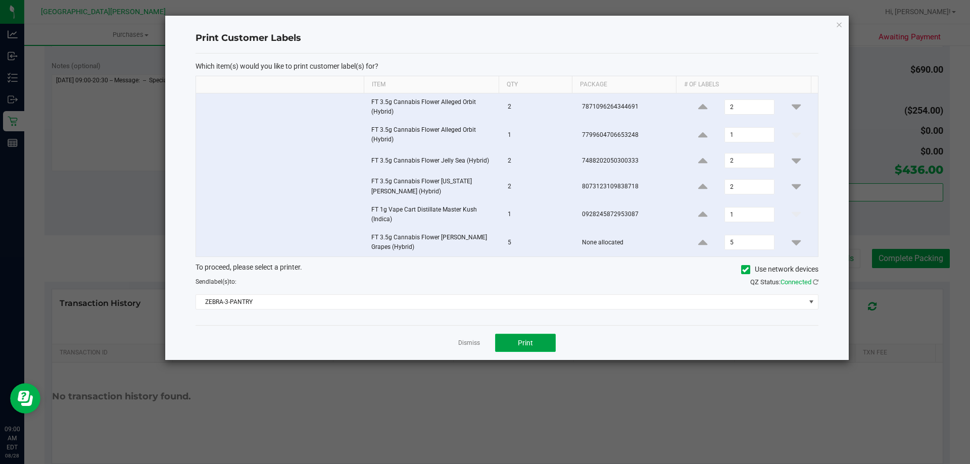
click at [518, 338] on button "Print" at bounding box center [525, 343] width 61 height 18
click at [460, 346] on link "Dismiss" at bounding box center [469, 343] width 22 height 9
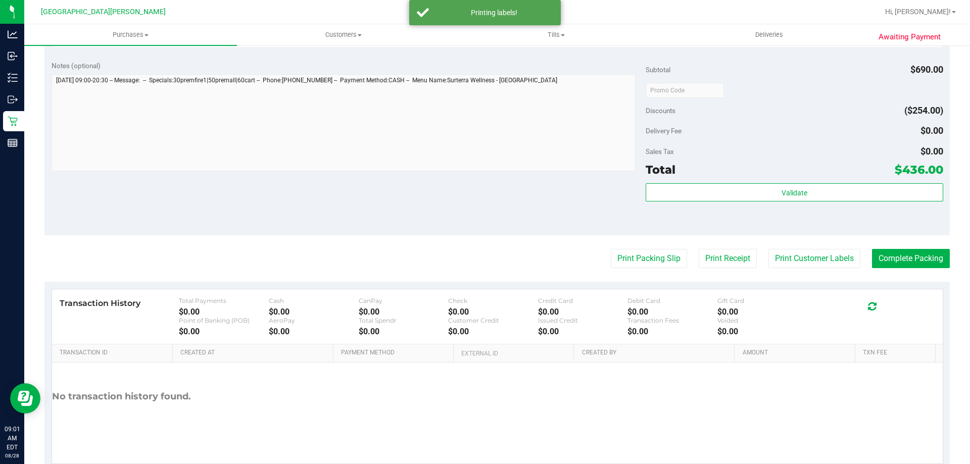
click at [888, 262] on button "Complete Packing" at bounding box center [911, 258] width 78 height 19
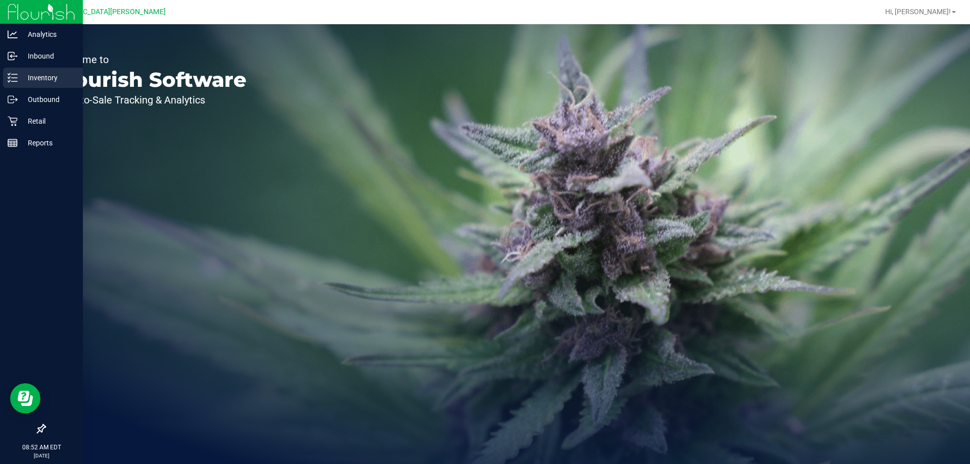
click at [50, 80] on p "Inventory" at bounding box center [48, 78] width 61 height 12
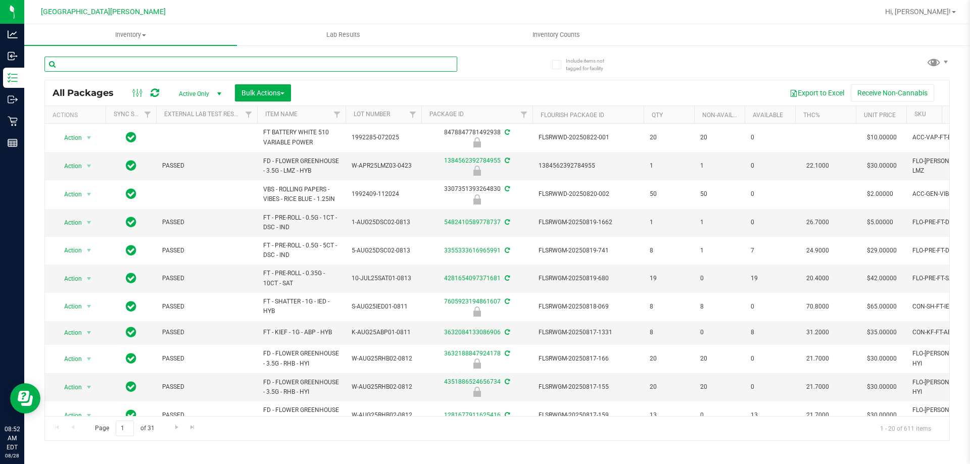
click at [142, 65] on input "text" at bounding box center [250, 64] width 413 height 15
type input "4496291347849837"
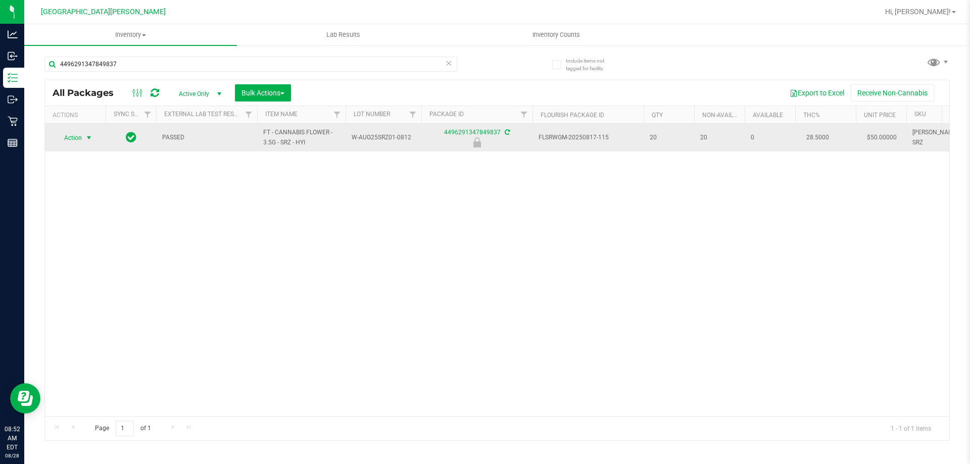
click at [84, 135] on span "select" at bounding box center [89, 138] width 13 height 14
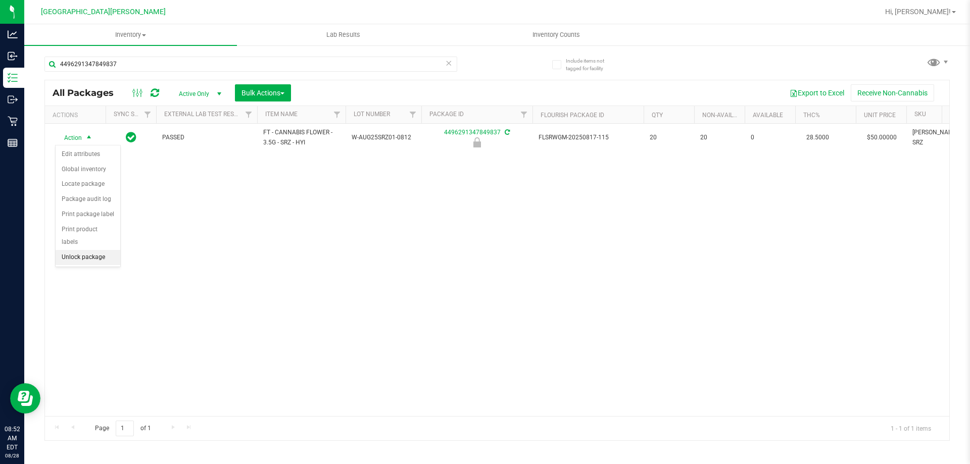
click at [103, 250] on li "Unlock package" at bounding box center [88, 257] width 65 height 15
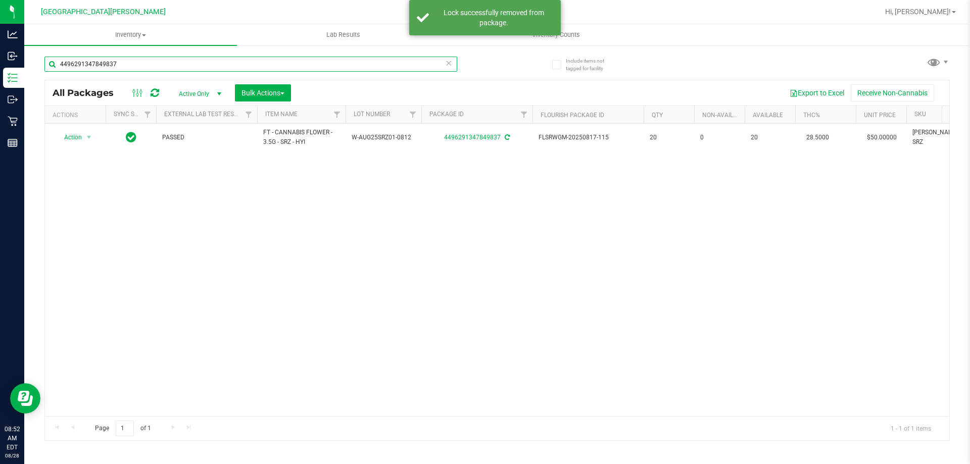
click at [102, 68] on input "4496291347849837" at bounding box center [250, 64] width 413 height 15
type input "0943171737237551"
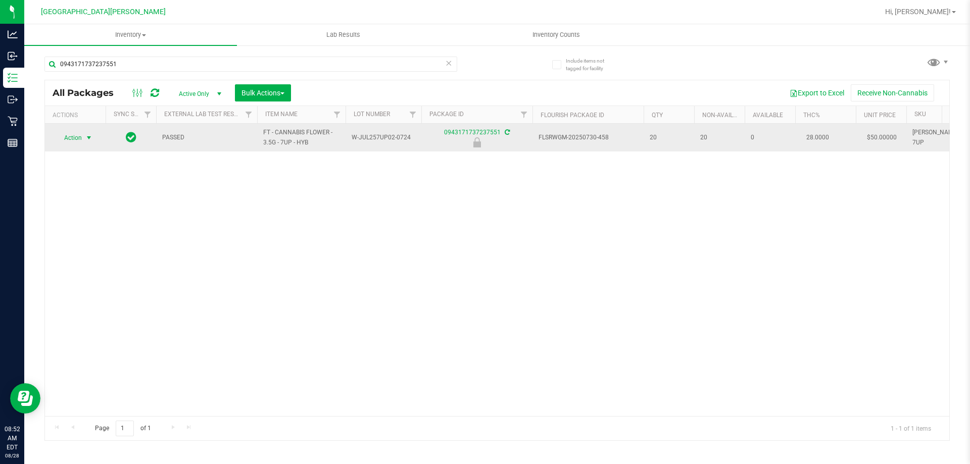
click at [85, 140] on span "select" at bounding box center [89, 138] width 8 height 8
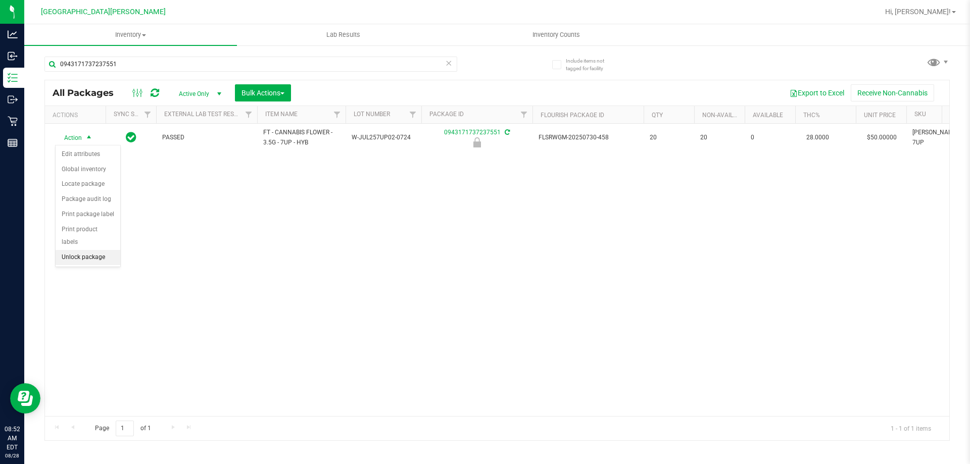
click at [83, 250] on li "Unlock package" at bounding box center [88, 257] width 65 height 15
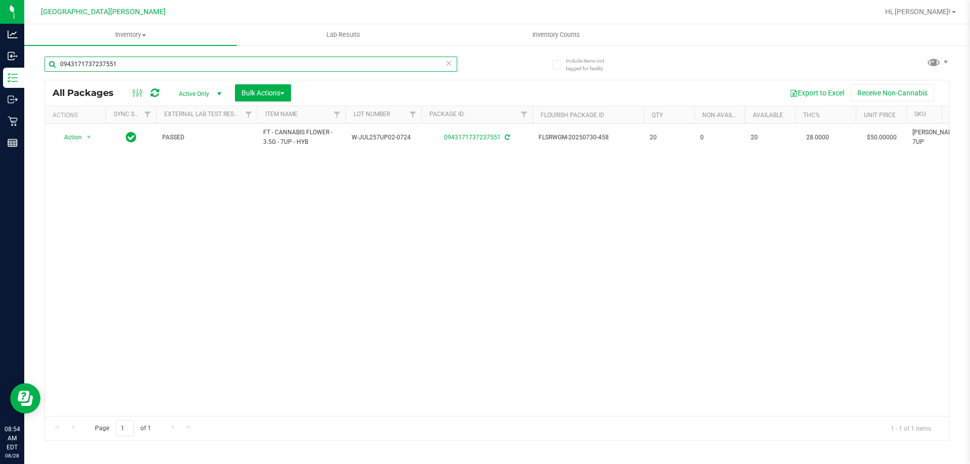
click at [143, 65] on input "0943171737237551" at bounding box center [250, 64] width 413 height 15
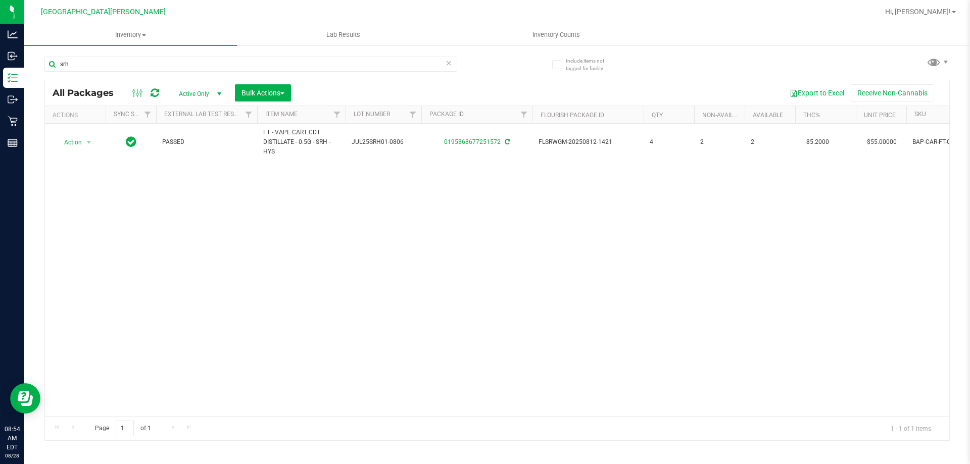
click at [227, 245] on div "Action Action Adjust qty Create package Edit attributes Global inventory Locate…" at bounding box center [497, 270] width 904 height 292
click at [139, 60] on input "srh" at bounding box center [250, 64] width 413 height 15
click at [138, 60] on input "srh" at bounding box center [250, 64] width 413 height 15
type input "7871096264344691"
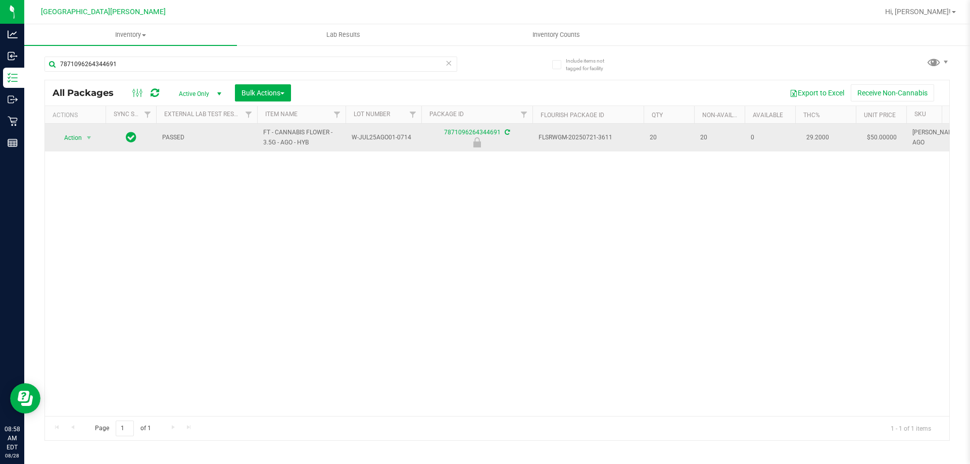
click at [74, 145] on td "Action Action Edit attributes Global inventory Locate package Package audit log…" at bounding box center [75, 138] width 61 height 28
click at [75, 144] on span "Action" at bounding box center [68, 138] width 27 height 14
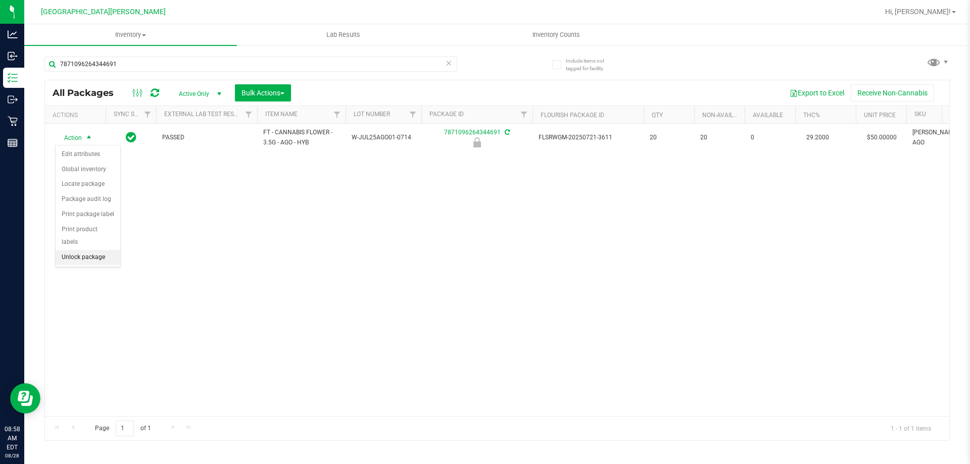
click at [90, 250] on li "Unlock package" at bounding box center [88, 257] width 65 height 15
